Goal: Information Seeking & Learning: Check status

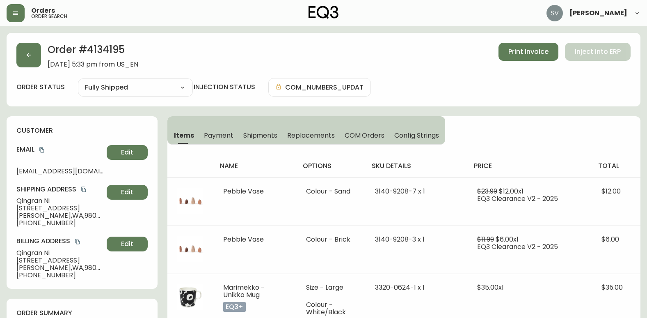
select select "FULLY_SHIPPED"
drag, startPoint x: 12, startPoint y: 25, endPoint x: 12, endPoint y: 19, distance: 6.2
click at [12, 25] on div "Orders order search [PERSON_NAME]" at bounding box center [324, 13] width 634 height 26
click at [12, 19] on button "button" at bounding box center [16, 13] width 18 height 18
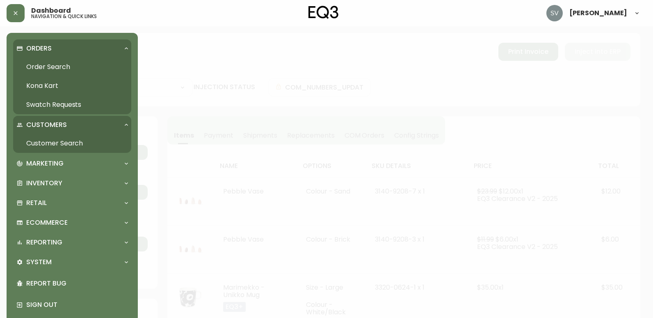
click at [58, 65] on link "Order Search" at bounding box center [72, 66] width 118 height 19
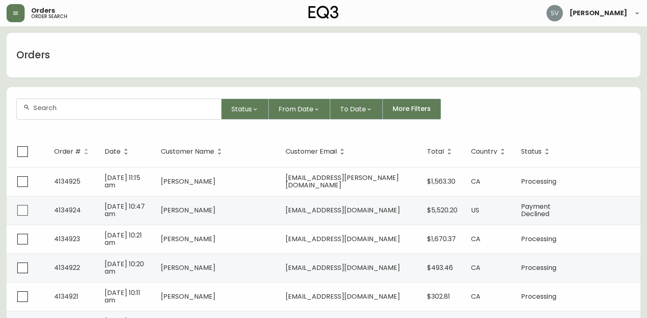
click at [133, 109] on input "text" at bounding box center [123, 108] width 181 height 8
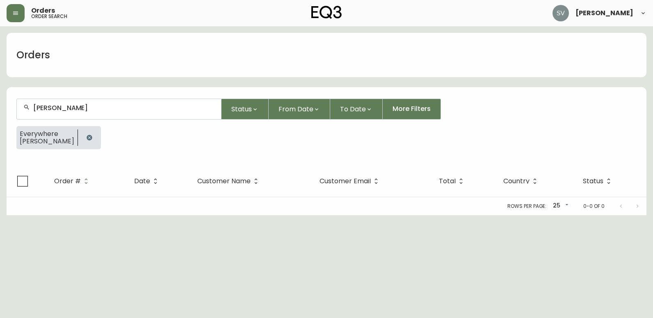
type input "[PERSON_NAME]"
click at [639, 215] on html "Orders order search [PERSON_NAME] Orders [PERSON_NAME] Status From Date To Date…" at bounding box center [326, 107] width 653 height 215
click at [588, 215] on html "Orders order search [PERSON_NAME] Orders [PERSON_NAME] Status From Date To Date…" at bounding box center [326, 107] width 653 height 215
